Goal: Task Accomplishment & Management: Use online tool/utility

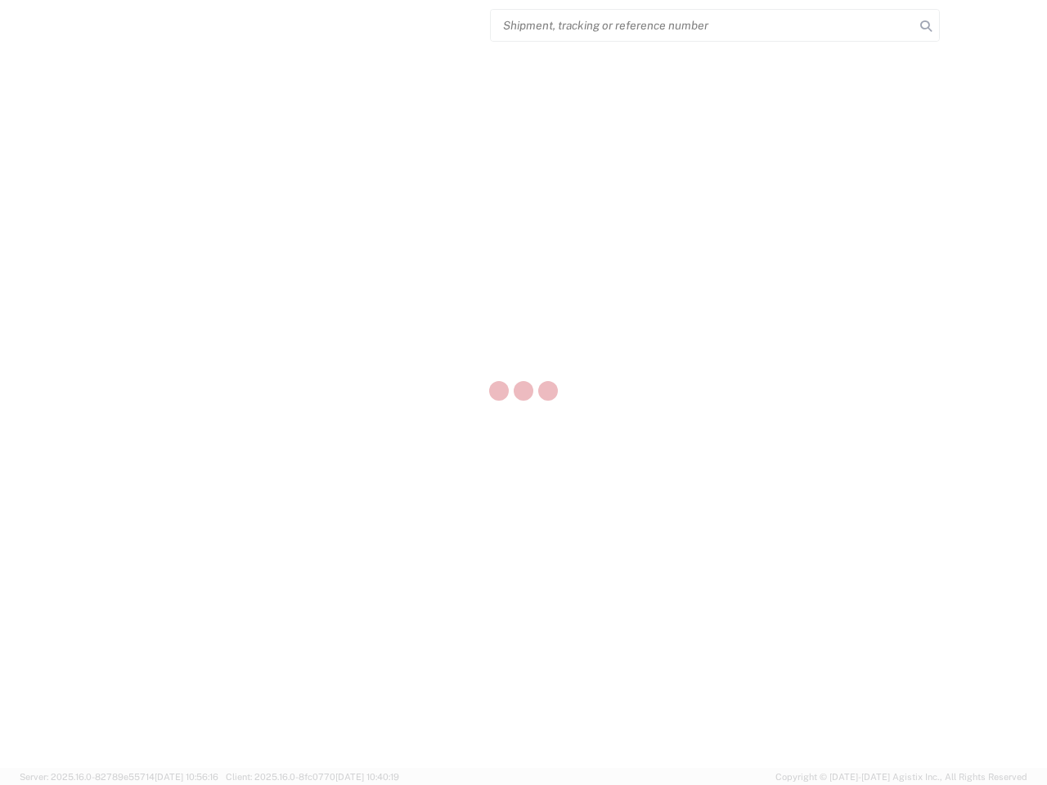
select select "US"
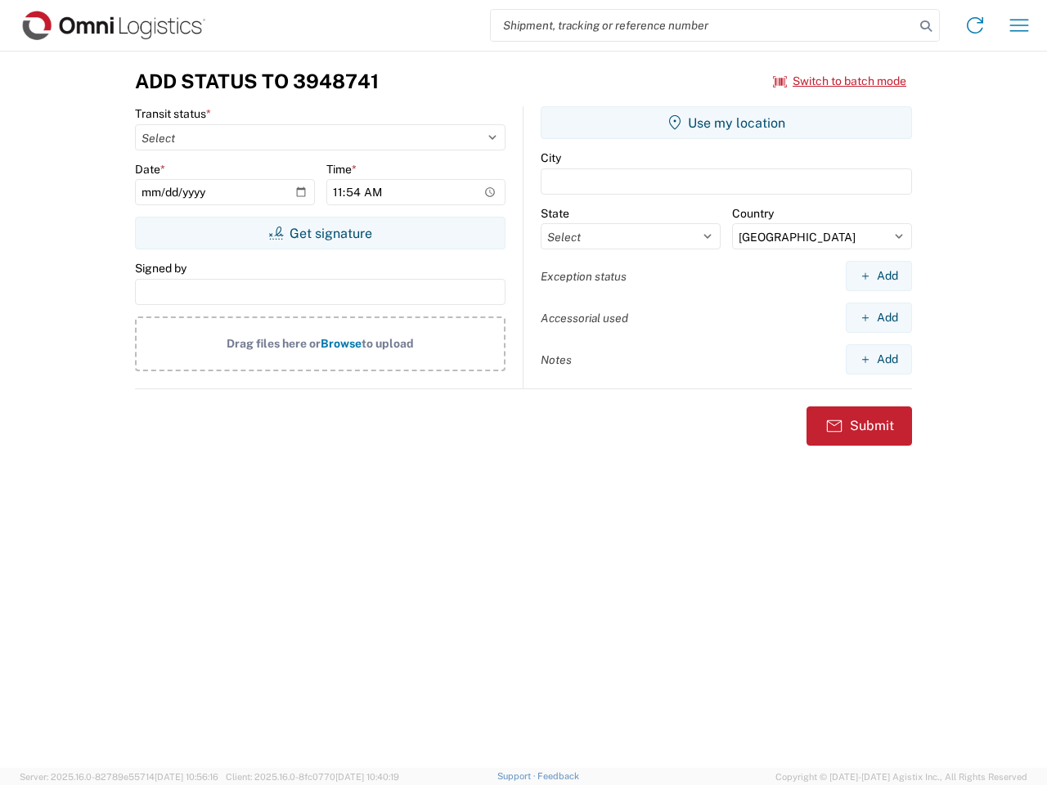
click at [703, 25] on input "search" at bounding box center [703, 25] width 424 height 31
click at [926, 26] on icon at bounding box center [926, 26] width 23 height 23
click at [975, 25] on icon at bounding box center [975, 25] width 26 height 26
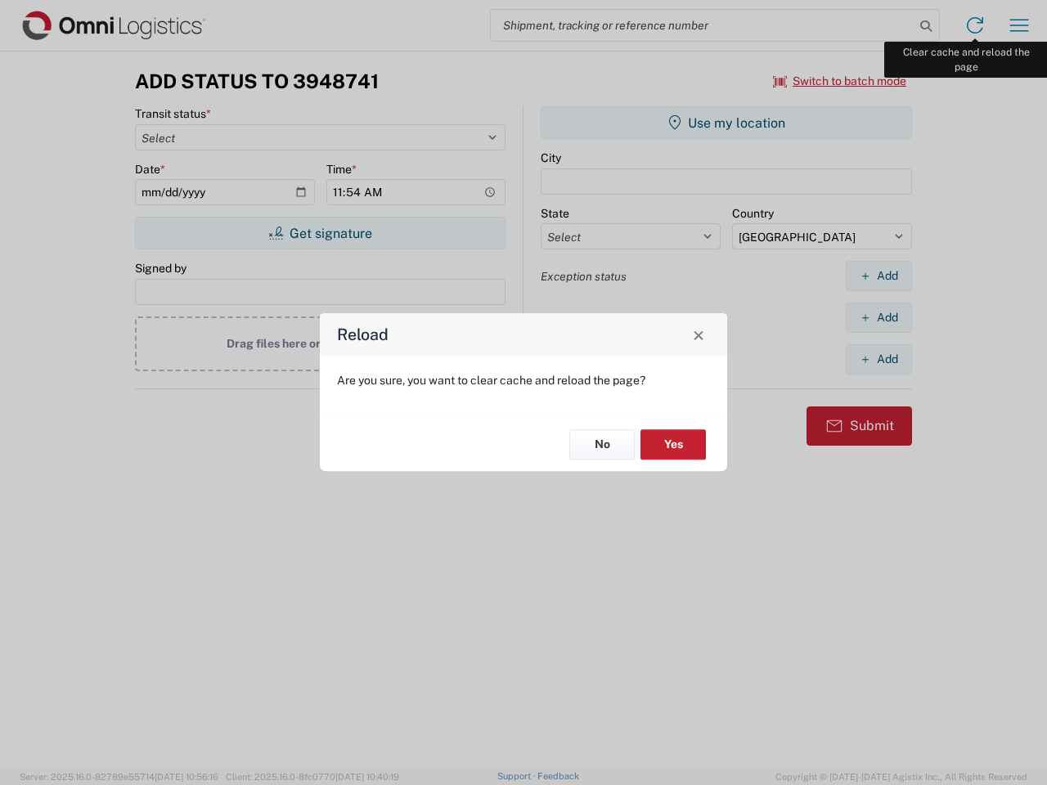
click at [1019, 25] on div "Reload Are you sure, you want to clear cache and reload the page? No Yes" at bounding box center [523, 392] width 1047 height 785
click at [840, 81] on div "Reload Are you sure, you want to clear cache and reload the page? No Yes" at bounding box center [523, 392] width 1047 height 785
click at [320, 233] on div "Reload Are you sure, you want to clear cache and reload the page? No Yes" at bounding box center [523, 392] width 1047 height 785
click at [727, 123] on div "Reload Are you sure, you want to clear cache and reload the page? No Yes" at bounding box center [523, 392] width 1047 height 785
click at [879, 276] on div "Reload Are you sure, you want to clear cache and reload the page? No Yes" at bounding box center [523, 392] width 1047 height 785
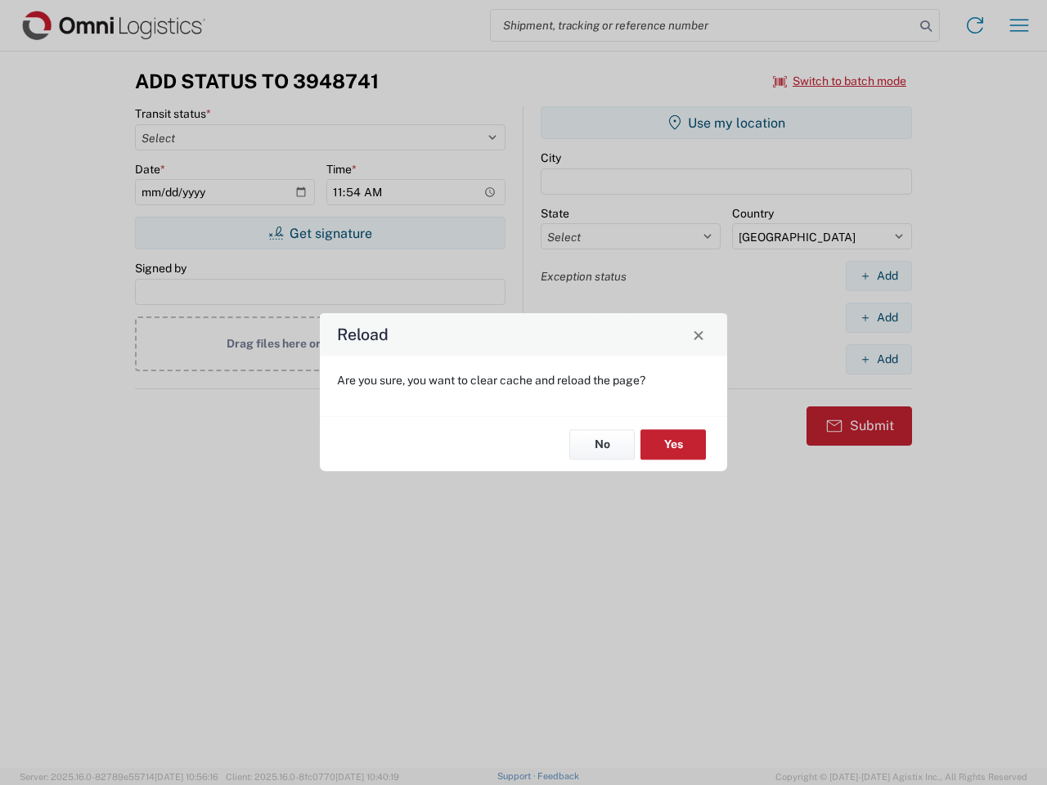
click at [879, 317] on div "Reload Are you sure, you want to clear cache and reload the page? No Yes" at bounding box center [523, 392] width 1047 height 785
click at [879, 359] on div "Reload Are you sure, you want to clear cache and reload the page? No Yes" at bounding box center [523, 392] width 1047 height 785
